Goal: Task Accomplishment & Management: Use online tool/utility

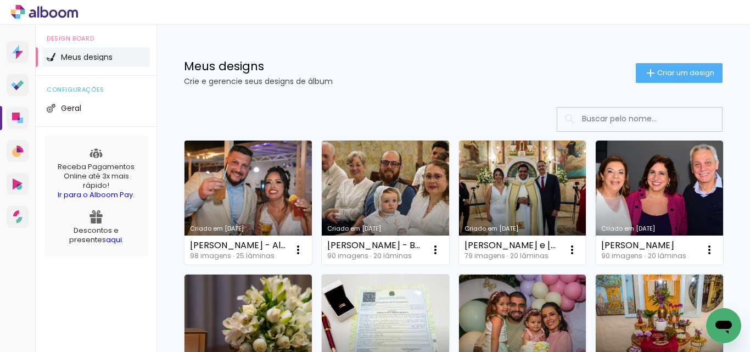
click at [281, 206] on link "Criado em [DATE]" at bounding box center [248, 203] width 127 height 124
click at [263, 176] on link "Criado em [DATE]" at bounding box center [248, 203] width 127 height 124
